Goal: Navigation & Orientation: Find specific page/section

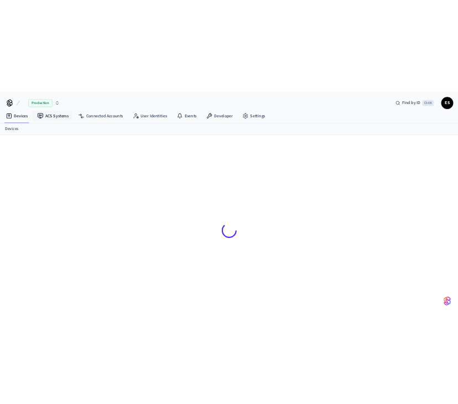
scroll to position [14, 0]
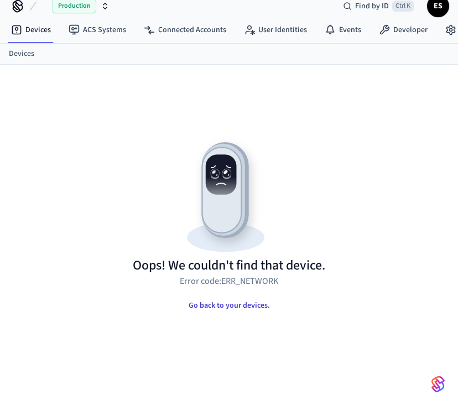
click at [240, 307] on button "Go back to your devices." at bounding box center [229, 305] width 99 height 22
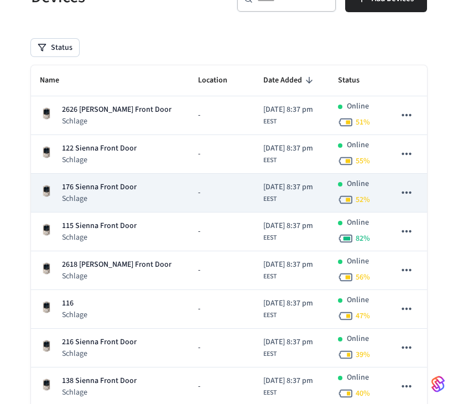
scroll to position [101, 0]
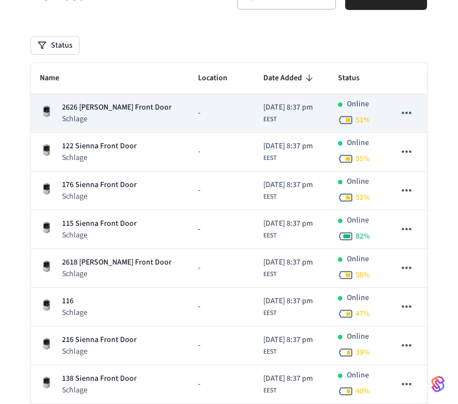
click at [108, 112] on p "2626 [PERSON_NAME] Front Door" at bounding box center [117, 108] width 110 height 12
click at [407, 115] on icon "sticky table" at bounding box center [406, 113] width 14 height 14
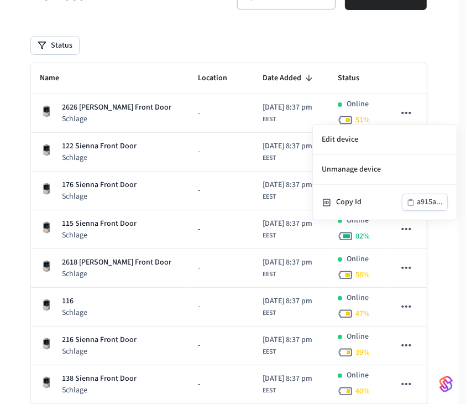
click at [157, 110] on div at bounding box center [233, 202] width 466 height 404
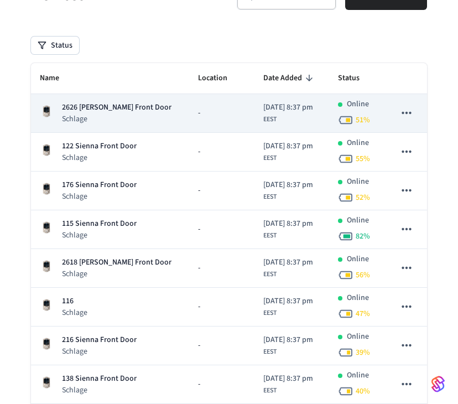
click at [120, 109] on p "2626 [PERSON_NAME] Front Door" at bounding box center [117, 108] width 110 height 12
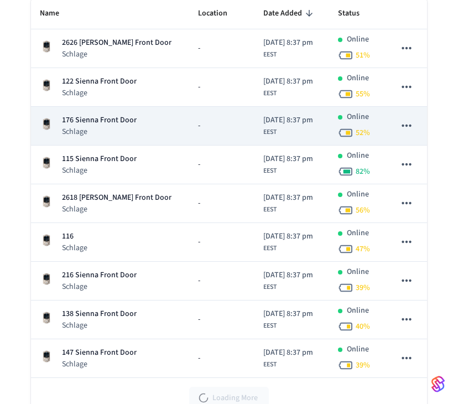
scroll to position [261, 0]
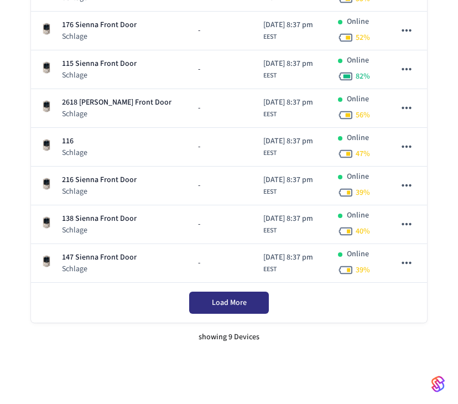
click at [216, 301] on span "Load More" at bounding box center [229, 302] width 35 height 11
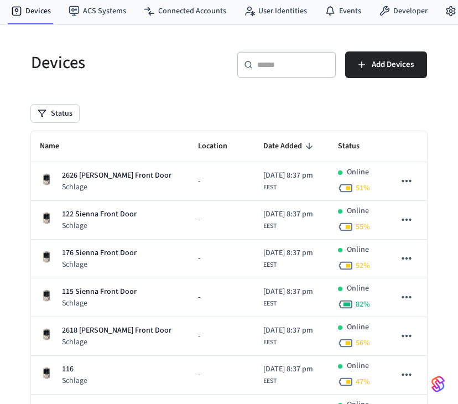
scroll to position [0, 0]
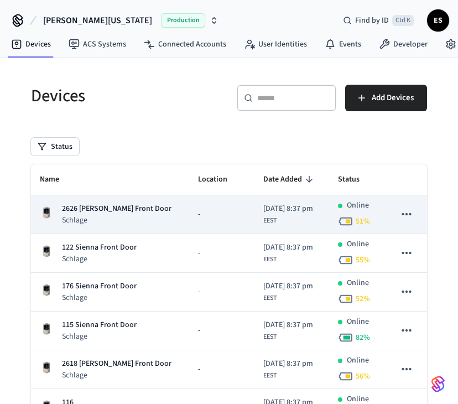
click at [95, 205] on p "2626 [PERSON_NAME] Front Door" at bounding box center [117, 209] width 110 height 12
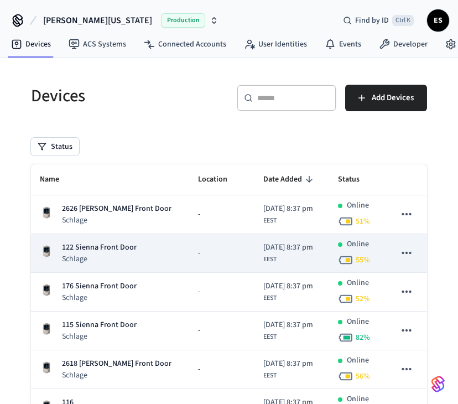
click at [91, 248] on p "122 Sienna Front Door" at bounding box center [99, 248] width 75 height 12
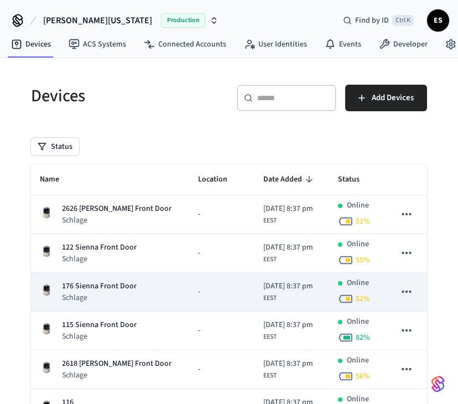
click at [95, 280] on p "176 Sienna Front Door" at bounding box center [99, 286] width 75 height 12
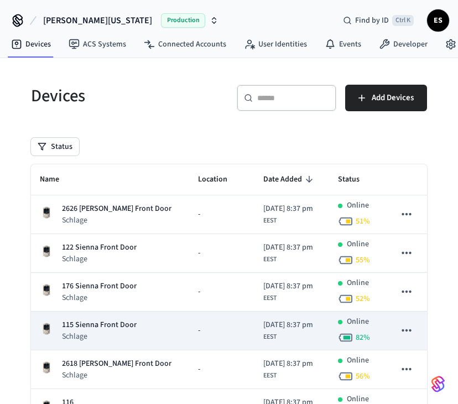
click at [110, 331] on p "Schlage" at bounding box center [99, 336] width 75 height 11
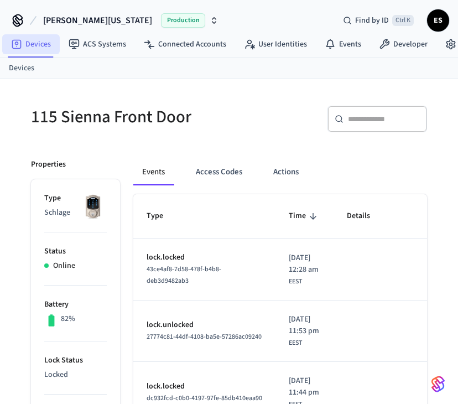
click at [40, 45] on link "Devices" at bounding box center [31, 44] width 58 height 20
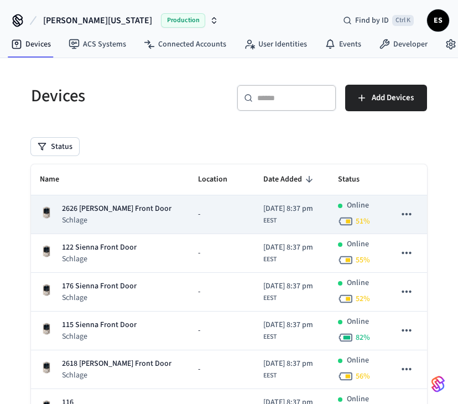
click at [100, 206] on p "2626 [PERSON_NAME] Front Door" at bounding box center [117, 209] width 110 height 12
click at [92, 206] on p "2626 [PERSON_NAME] Front Door" at bounding box center [117, 209] width 110 height 12
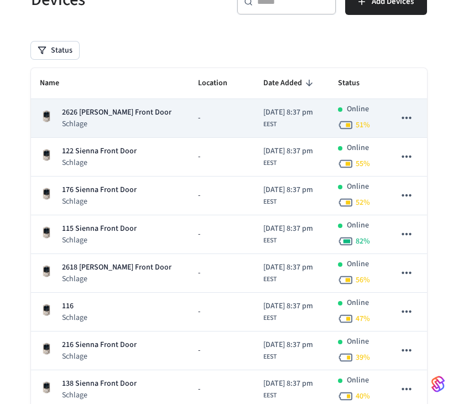
scroll to position [111, 0]
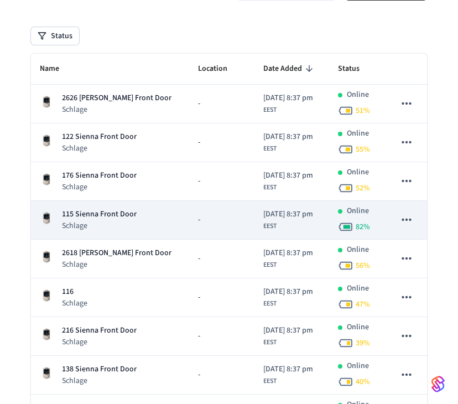
click at [90, 214] on p "115 Sienna Front Door" at bounding box center [99, 215] width 75 height 12
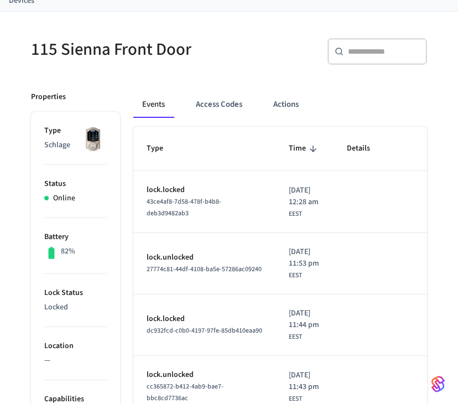
scroll to position [55, 0]
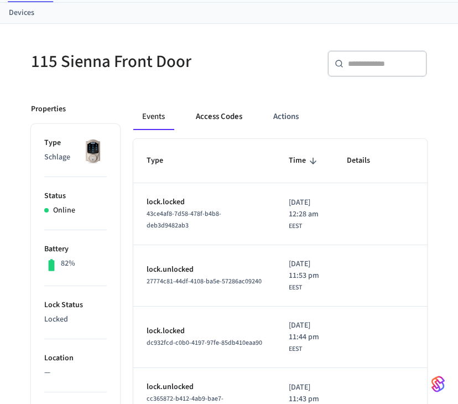
click at [224, 113] on button "Access Codes" at bounding box center [219, 116] width 64 height 27
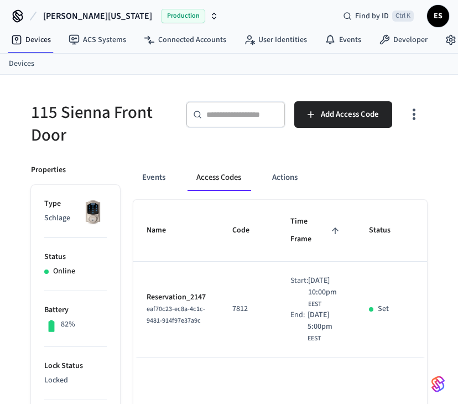
scroll to position [0, 0]
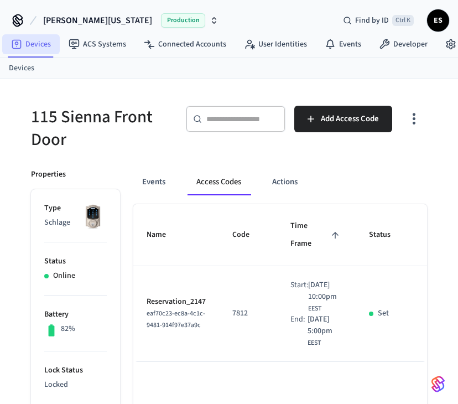
drag, startPoint x: 41, startPoint y: 40, endPoint x: 75, endPoint y: 74, distance: 47.3
click at [42, 41] on link "Devices" at bounding box center [31, 44] width 58 height 20
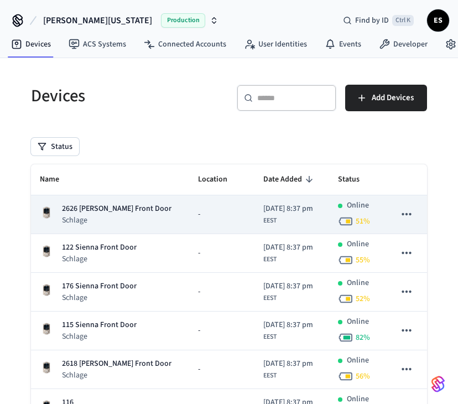
click at [102, 209] on p "2626 [PERSON_NAME] Front Door" at bounding box center [117, 209] width 110 height 12
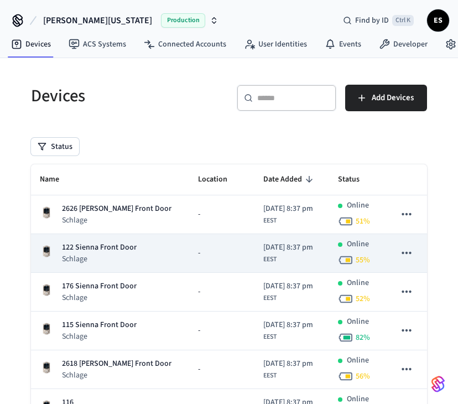
click at [106, 248] on p "122 Sienna Front Door" at bounding box center [99, 248] width 75 height 12
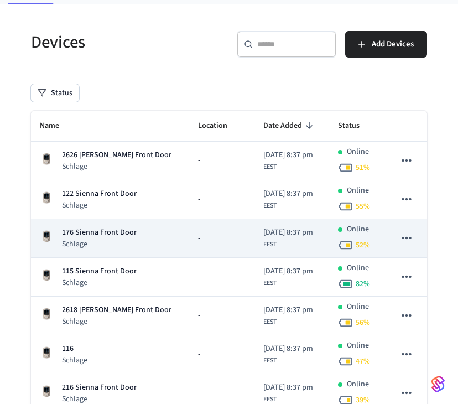
scroll to position [55, 0]
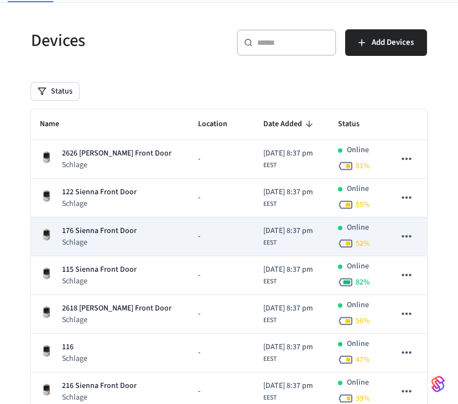
click at [101, 236] on p "176 Sienna Front Door" at bounding box center [99, 231] width 75 height 12
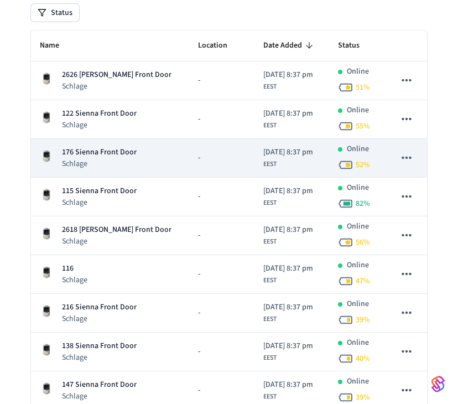
scroll to position [166, 0]
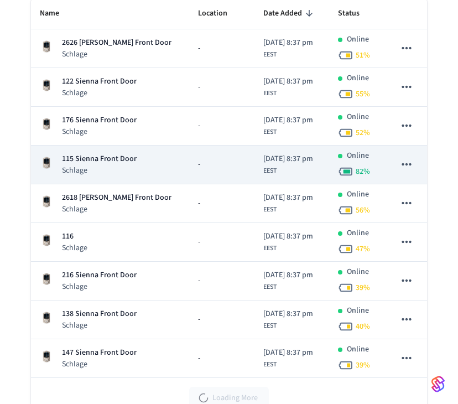
click at [77, 165] on p "Schlage" at bounding box center [99, 170] width 75 height 11
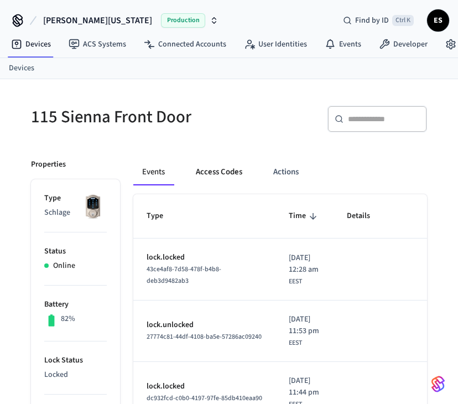
drag, startPoint x: 207, startPoint y: 165, endPoint x: 223, endPoint y: 175, distance: 18.9
click at [209, 167] on button "Access Codes" at bounding box center [219, 172] width 64 height 27
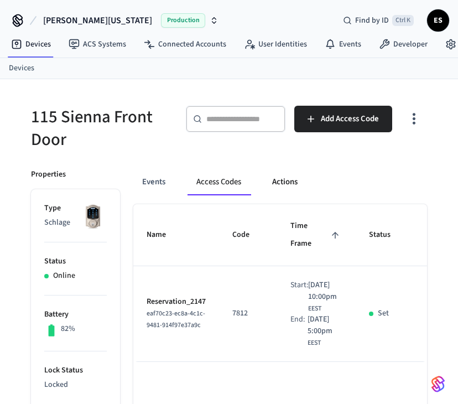
click at [285, 178] on button "Actions" at bounding box center [284, 182] width 43 height 27
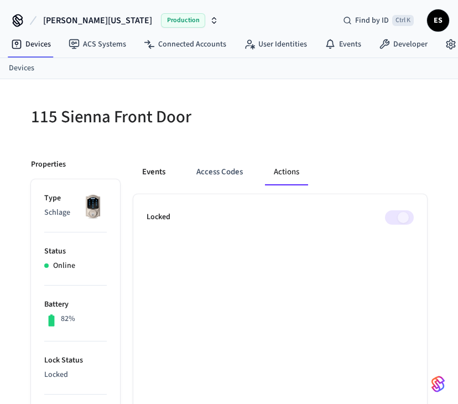
click at [155, 171] on button "Events" at bounding box center [153, 172] width 41 height 27
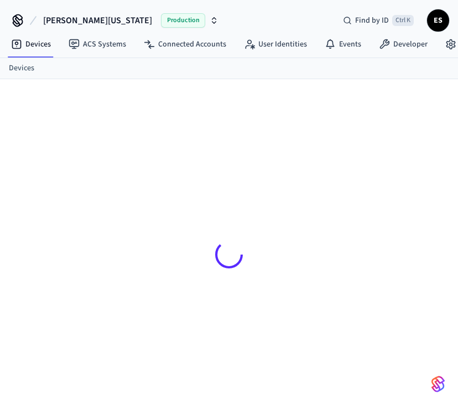
scroll to position [52, 0]
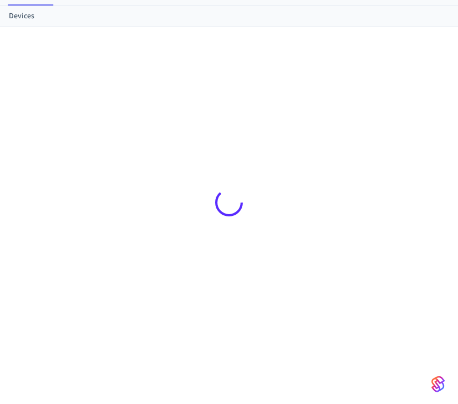
click at [18, 16] on link "Devices" at bounding box center [21, 17] width 25 height 12
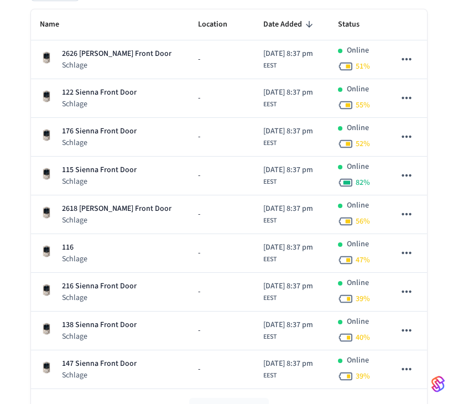
scroll to position [166, 0]
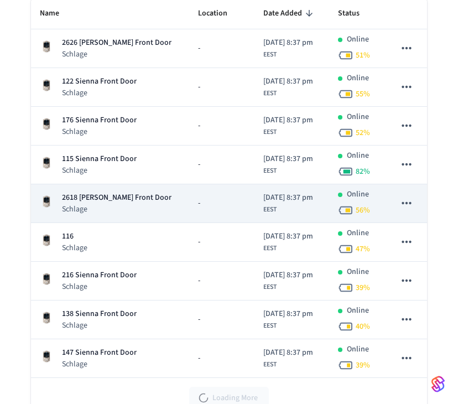
click at [99, 201] on p "2618 Terry Ln Front Door" at bounding box center [117, 198] width 110 height 12
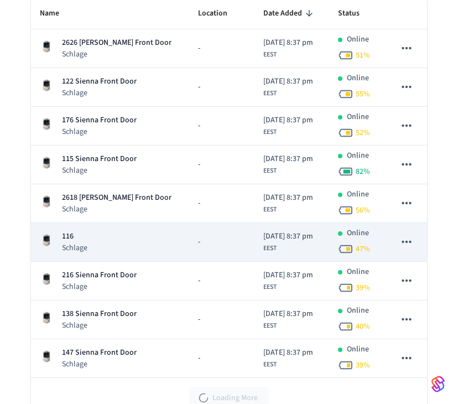
click at [67, 238] on p "116" at bounding box center [74, 237] width 25 height 12
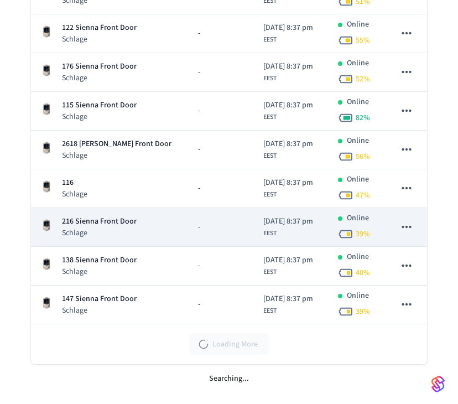
scroll to position [221, 0]
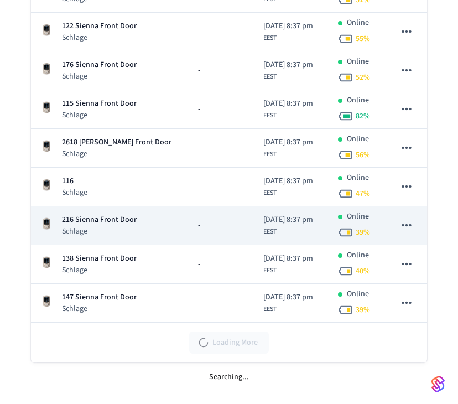
click at [93, 218] on p "216 Sienna Front Door" at bounding box center [99, 220] width 75 height 12
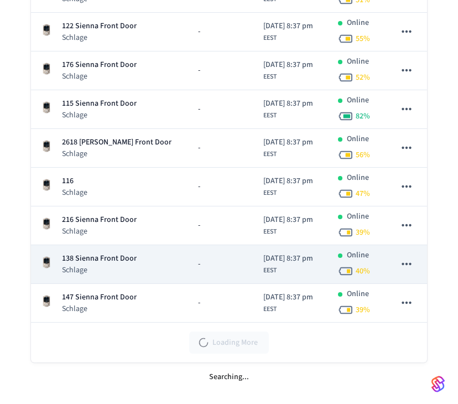
click at [92, 258] on p "138 Sienna Front Door" at bounding box center [99, 259] width 75 height 12
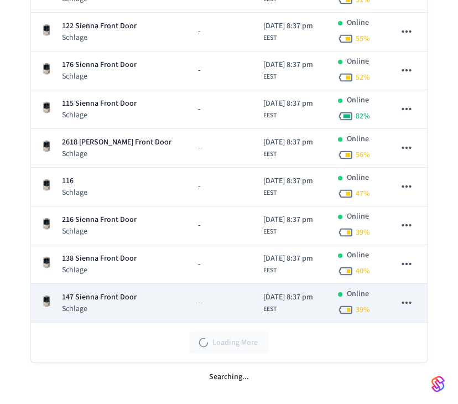
click at [86, 294] on p "147 Sienna Front Door" at bounding box center [99, 298] width 75 height 12
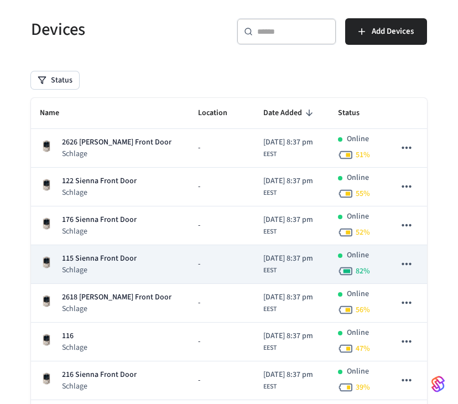
scroll to position [55, 0]
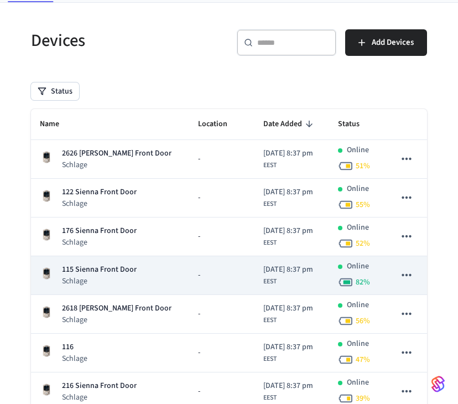
click at [82, 268] on p "115 Sienna Front Door" at bounding box center [99, 270] width 75 height 12
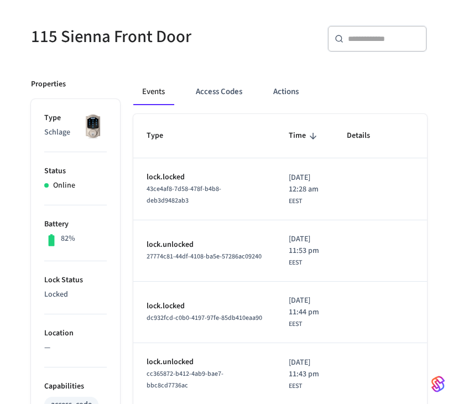
scroll to position [111, 0]
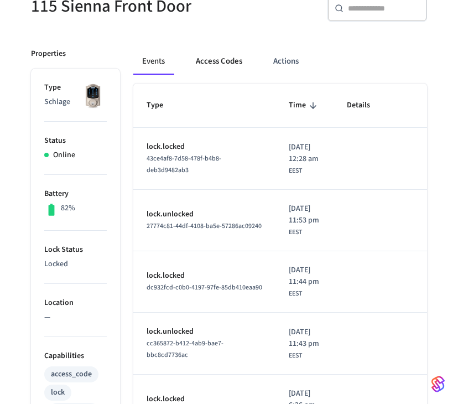
click at [222, 63] on button "Access Codes" at bounding box center [219, 61] width 64 height 27
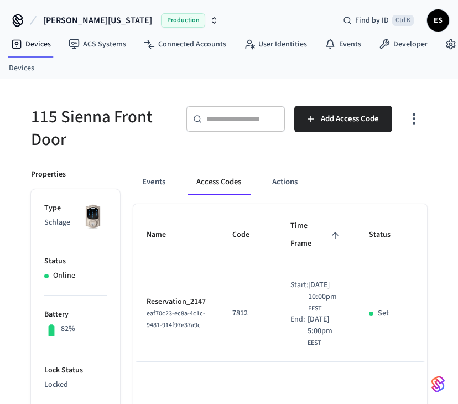
scroll to position [0, 0]
click at [33, 45] on link "Devices" at bounding box center [31, 44] width 58 height 20
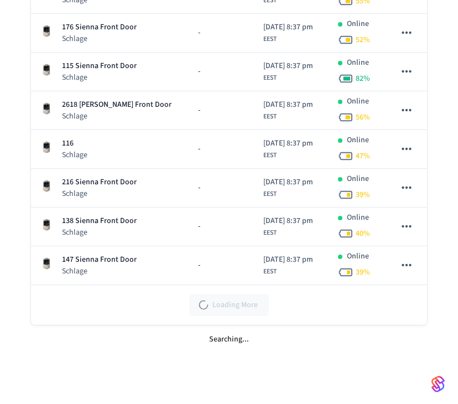
scroll to position [261, 0]
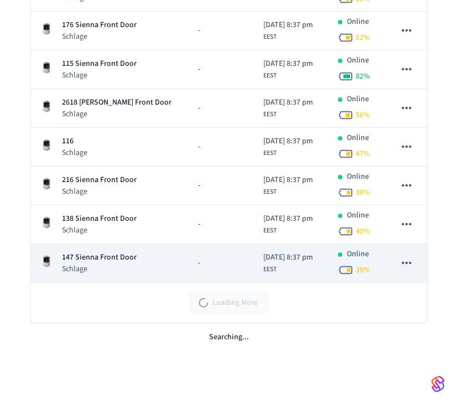
click at [90, 255] on p "147 Sienna Front Door" at bounding box center [99, 258] width 75 height 12
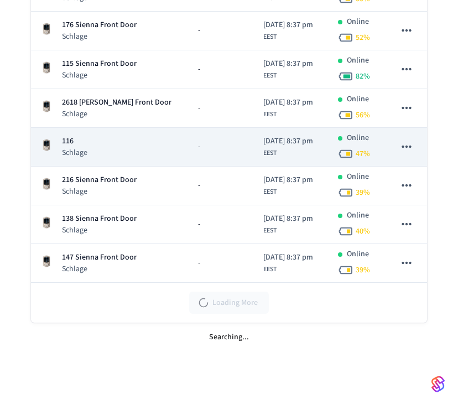
click at [77, 138] on p "116" at bounding box center [74, 142] width 25 height 12
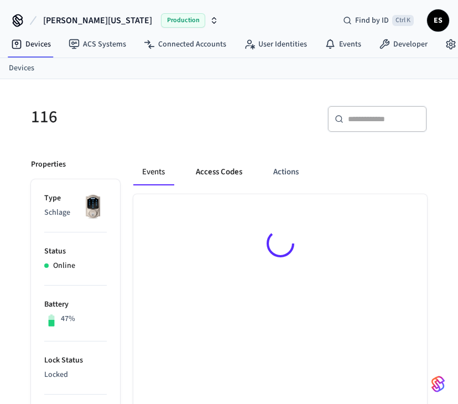
click at [220, 174] on button "Access Codes" at bounding box center [219, 172] width 64 height 27
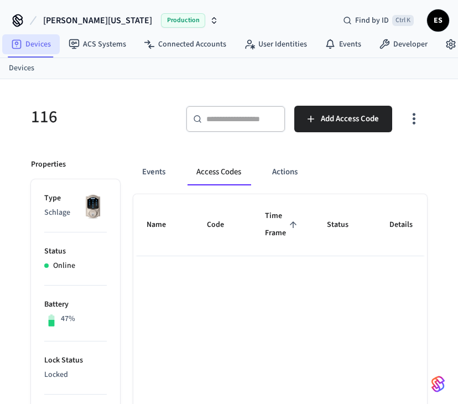
click at [32, 45] on link "Devices" at bounding box center [31, 44] width 58 height 20
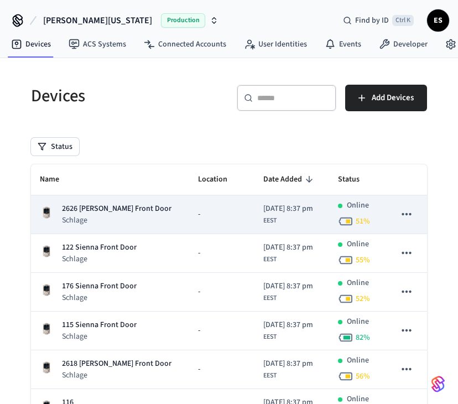
click at [75, 208] on p "2626 [PERSON_NAME] Front Door" at bounding box center [117, 209] width 110 height 12
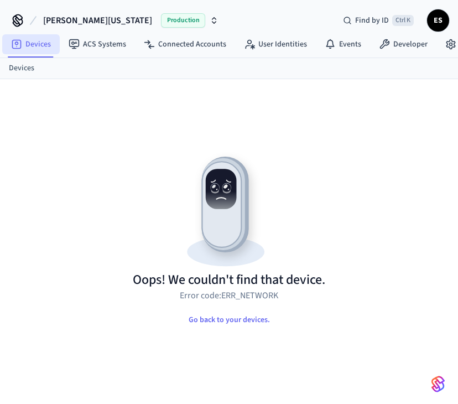
click at [24, 50] on link "Devices" at bounding box center [31, 44] width 58 height 20
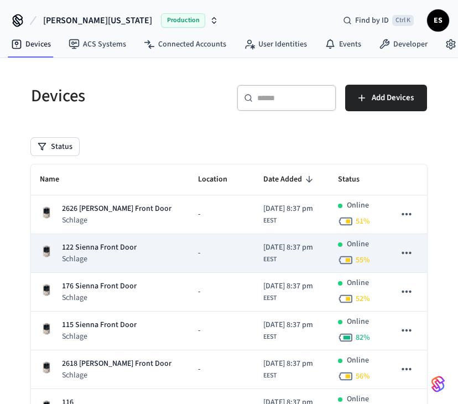
click at [100, 247] on p "122 Sienna Front Door" at bounding box center [99, 248] width 75 height 12
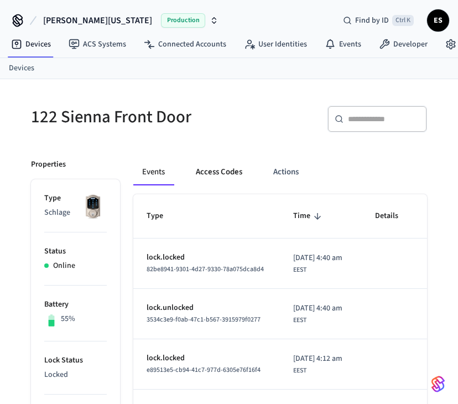
click at [217, 172] on button "Access Codes" at bounding box center [219, 172] width 64 height 27
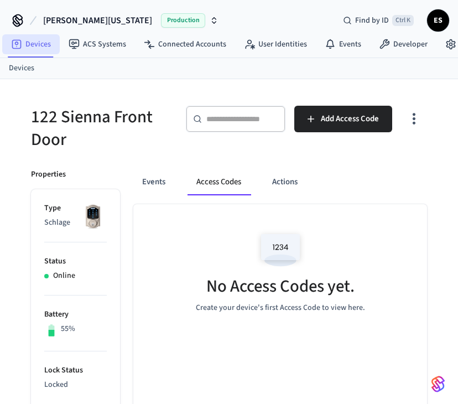
click at [31, 43] on link "Devices" at bounding box center [31, 44] width 58 height 20
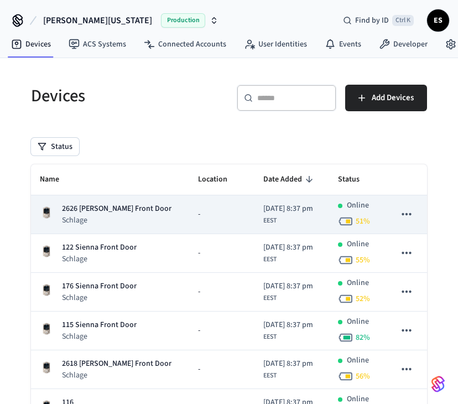
click at [93, 210] on p "2626 [PERSON_NAME] Front Door" at bounding box center [117, 209] width 110 height 12
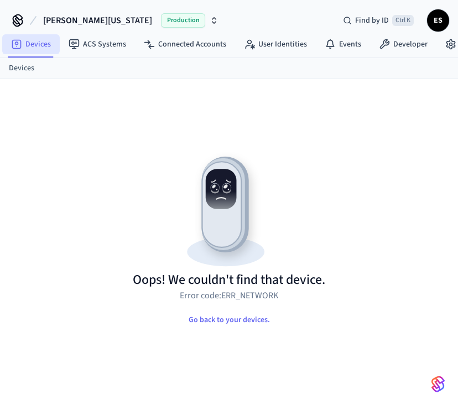
click at [34, 41] on link "Devices" at bounding box center [31, 44] width 58 height 20
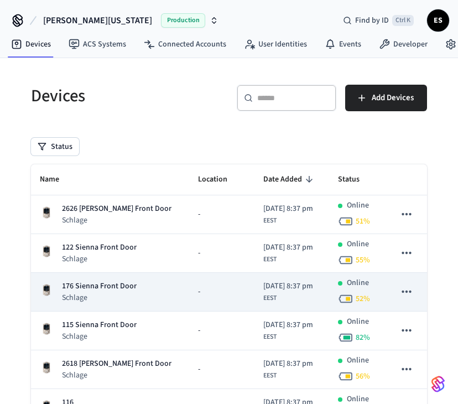
click at [74, 285] on p "176 Sienna Front Door" at bounding box center [99, 286] width 75 height 12
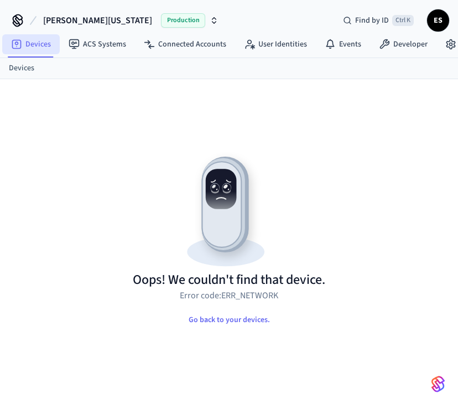
click at [36, 43] on link "Devices" at bounding box center [31, 44] width 58 height 20
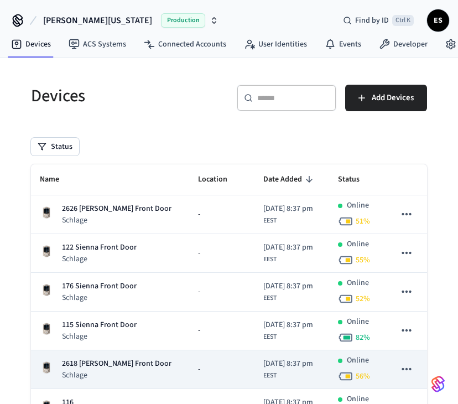
click at [86, 358] on p "2618 Terry Ln Front Door" at bounding box center [117, 364] width 110 height 12
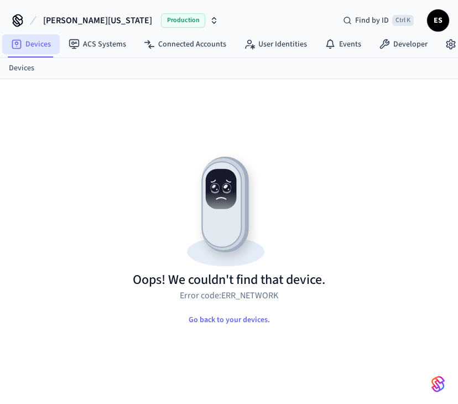
click at [33, 49] on link "Devices" at bounding box center [31, 44] width 58 height 20
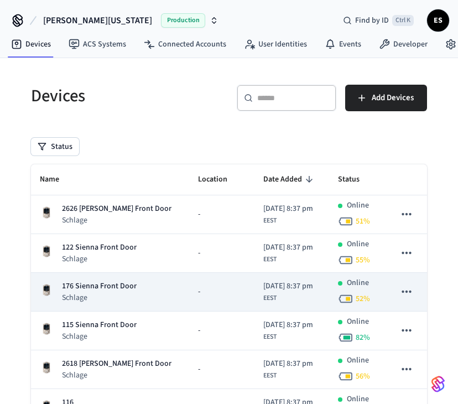
click at [79, 287] on p "176 Sienna Front Door" at bounding box center [99, 286] width 75 height 12
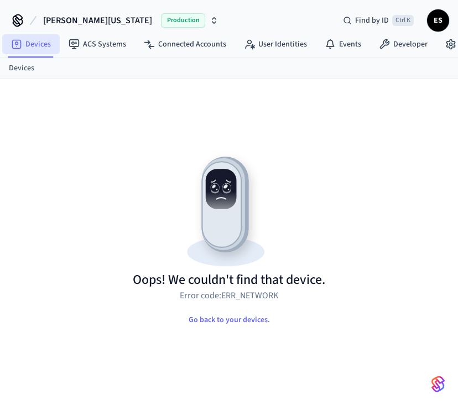
click at [41, 43] on link "Devices" at bounding box center [31, 44] width 58 height 20
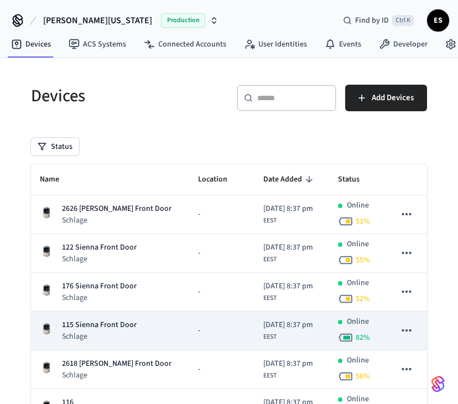
click at [93, 329] on p "115 Sienna Front Door" at bounding box center [99, 325] width 75 height 12
click at [73, 326] on p "115 Sienna Front Door" at bounding box center [99, 325] width 75 height 12
click at [85, 322] on p "115 Sienna Front Door" at bounding box center [99, 325] width 75 height 12
